Goal: Task Accomplishment & Management: Manage account settings

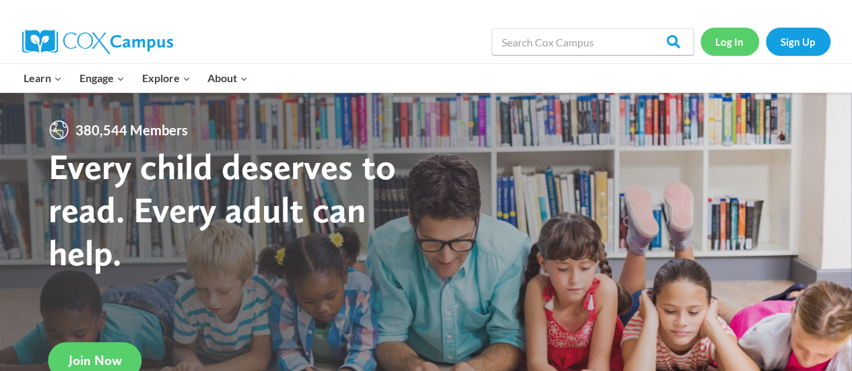
click at [719, 38] on link "Log In" at bounding box center [730, 42] width 59 height 28
click at [736, 51] on link "Log In" at bounding box center [730, 42] width 59 height 28
